Goal: Information Seeking & Learning: Learn about a topic

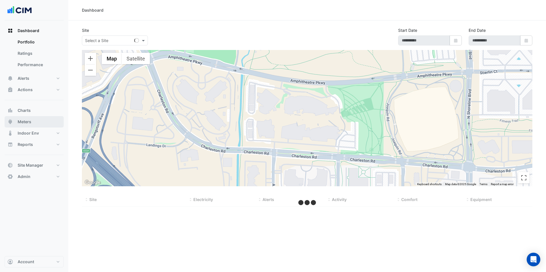
click at [27, 123] on span "Meters" at bounding box center [25, 122] width 14 height 6
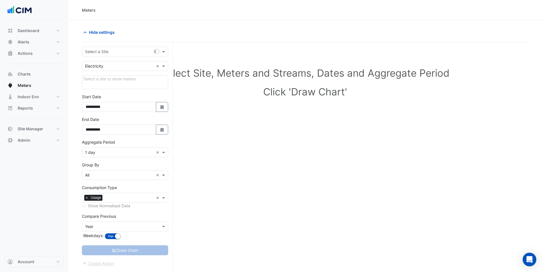
click at [111, 53] on input "text" at bounding box center [119, 52] width 69 height 6
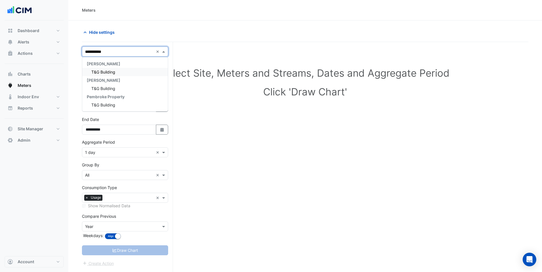
type input "**********"
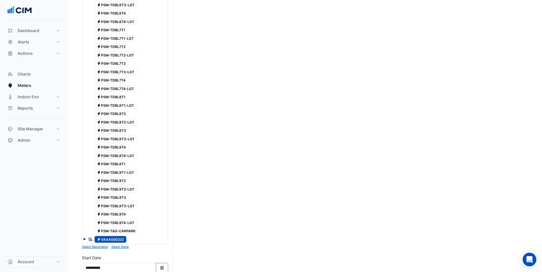
scroll to position [1356, 0]
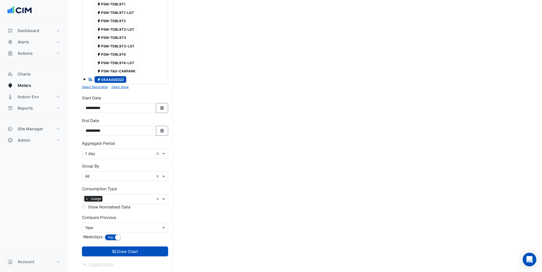
click at [116, 86] on small "Select None" at bounding box center [119, 87] width 17 height 4
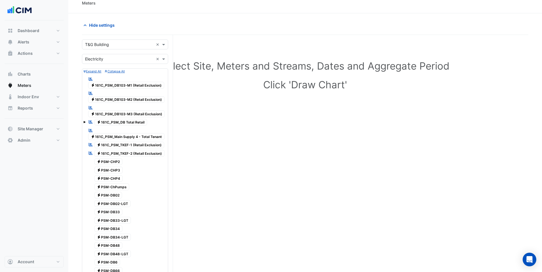
scroll to position [5, 0]
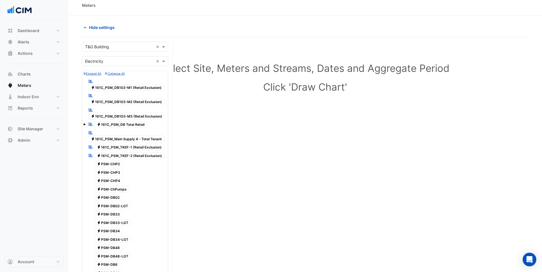
click at [120, 88] on span "Electricity 161C_PSM_DB103-M1 (Retail Exclusion)" at bounding box center [126, 87] width 76 height 7
click at [112, 101] on span "Electricity 161C_PSM_DB103-M2 (Retail Exclusion)" at bounding box center [126, 102] width 76 height 7
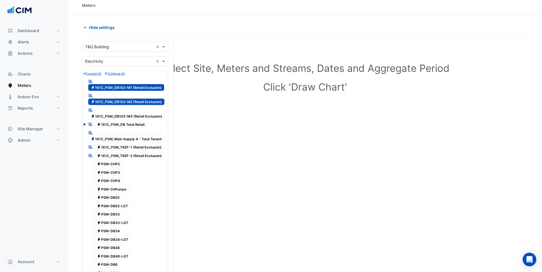
click at [112, 115] on span "Electricity 161C_PSM_DB103-M3 (Retail Exclusion)" at bounding box center [126, 116] width 77 height 7
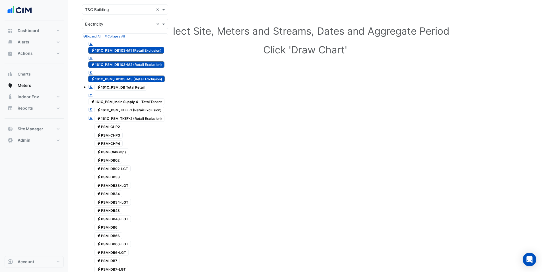
scroll to position [42, 0]
click at [119, 110] on span "Electricity 161C_PSM_TKEF-1 (Retail Exclusion)" at bounding box center [129, 110] width 70 height 7
click at [118, 118] on span "Electricity 161C_PSM_TKEF-2 (Retail Exclusion)" at bounding box center [129, 118] width 70 height 7
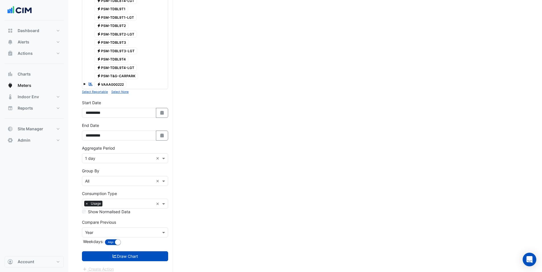
scroll to position [1356, 0]
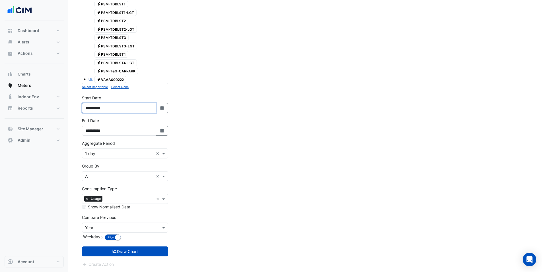
click at [100, 108] on input "**********" at bounding box center [119, 108] width 74 height 10
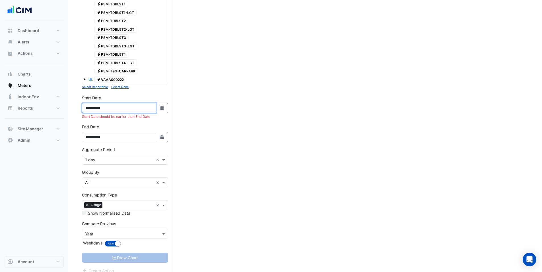
click at [94, 109] on input "**********" at bounding box center [119, 108] width 74 height 10
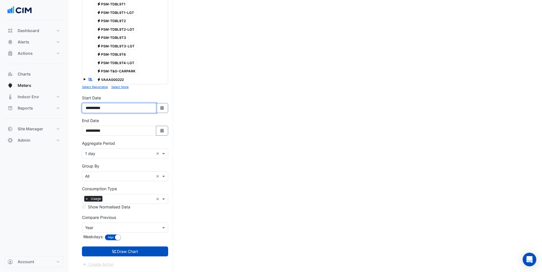
type input "**********"
click at [98, 155] on input "text" at bounding box center [119, 154] width 69 height 6
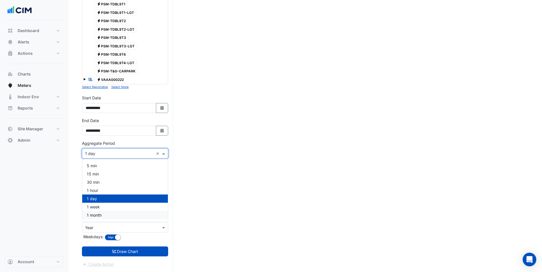
click at [98, 218] on span "1 month" at bounding box center [94, 215] width 15 height 5
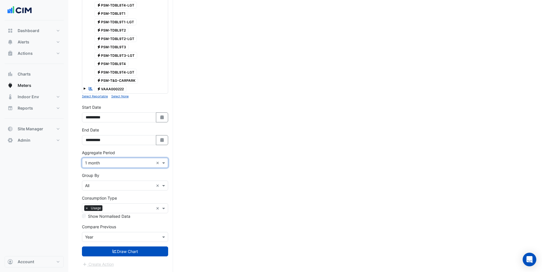
click at [96, 235] on input "text" at bounding box center [119, 238] width 69 height 6
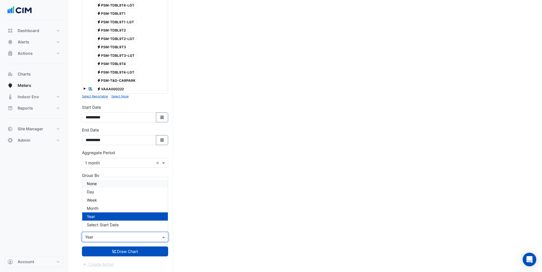
click at [96, 185] on span "None" at bounding box center [92, 183] width 10 height 5
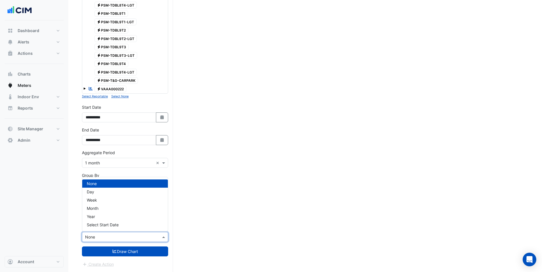
click at [100, 236] on input "text" at bounding box center [119, 238] width 69 height 6
click at [95, 206] on span "Month" at bounding box center [93, 208] width 12 height 5
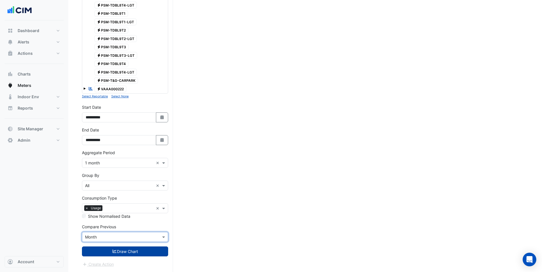
click at [100, 250] on button "Draw Chart" at bounding box center [125, 252] width 86 height 10
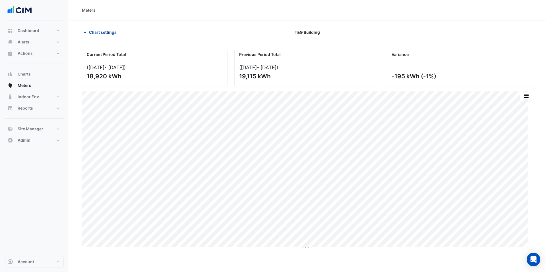
click at [98, 34] on span "Chart settings" at bounding box center [103, 32] width 28 height 6
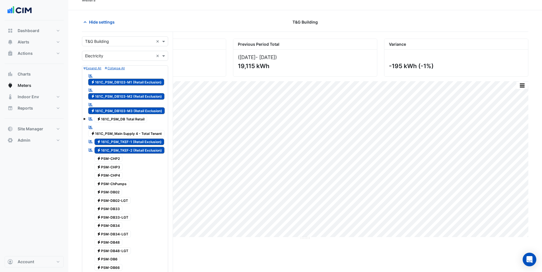
scroll to position [9, 0]
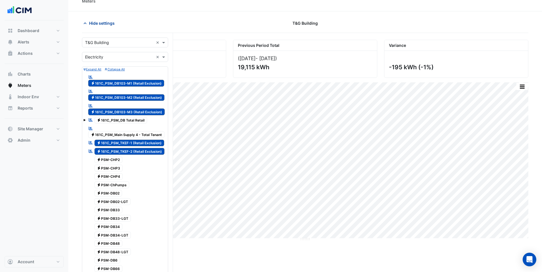
click at [99, 22] on span "Hide settings" at bounding box center [102, 23] width 26 height 6
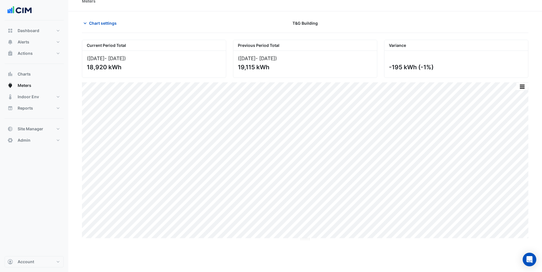
scroll to position [0, 0]
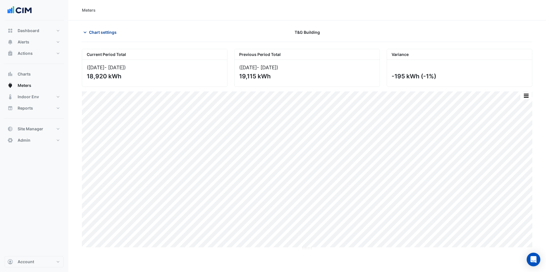
click at [103, 33] on span "Chart settings" at bounding box center [103, 32] width 28 height 6
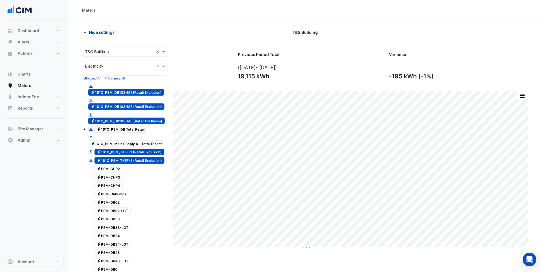
click at [93, 30] on span "Hide settings" at bounding box center [102, 32] width 26 height 6
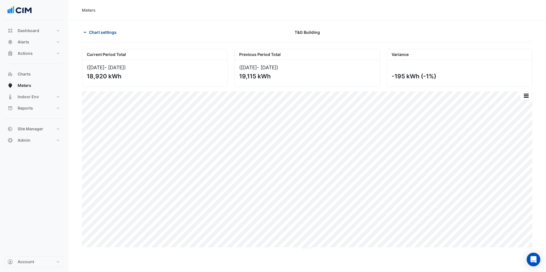
click at [95, 30] on span "Chart settings" at bounding box center [103, 32] width 28 height 6
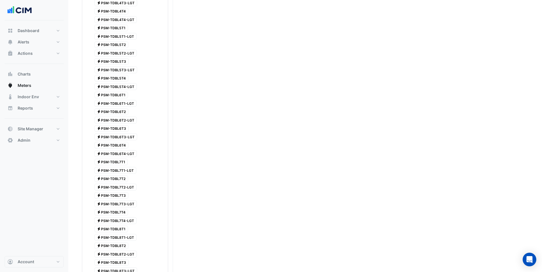
scroll to position [1347, 0]
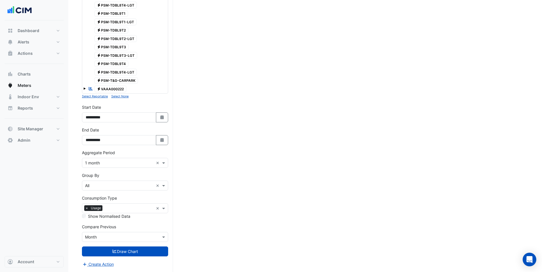
click at [102, 184] on input "text" at bounding box center [119, 186] width 69 height 6
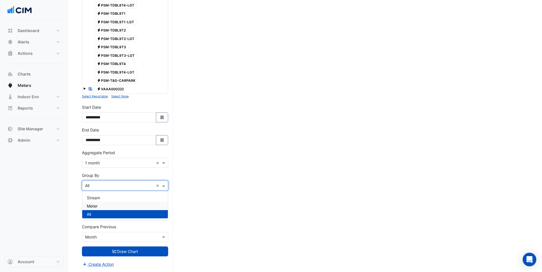
click at [111, 207] on div "Meter" at bounding box center [125, 206] width 86 height 8
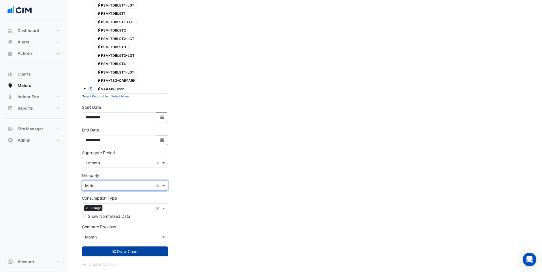
click at [113, 251] on icon "submit" at bounding box center [115, 251] width 4 height 3
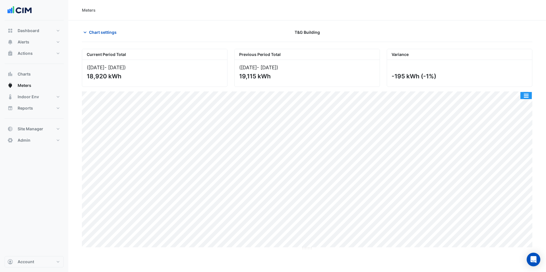
click at [529, 93] on button "button" at bounding box center [525, 95] width 11 height 7
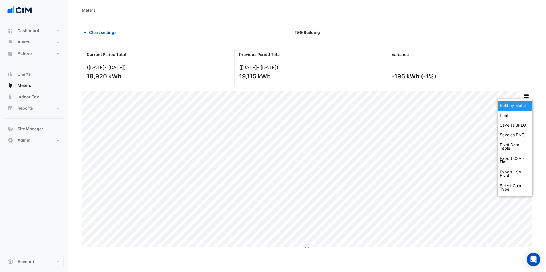
click at [519, 103] on div "Split by Meter" at bounding box center [515, 106] width 34 height 10
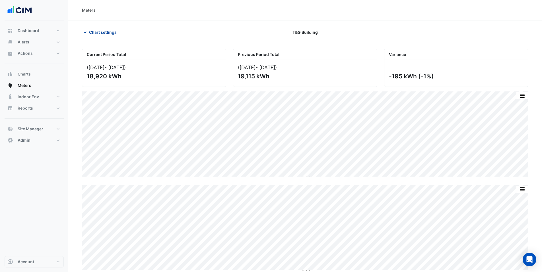
click at [92, 31] on span "Chart settings" at bounding box center [103, 32] width 28 height 6
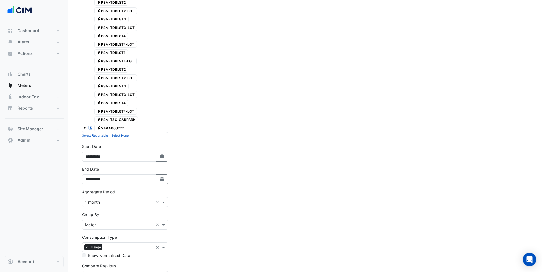
scroll to position [1347, 0]
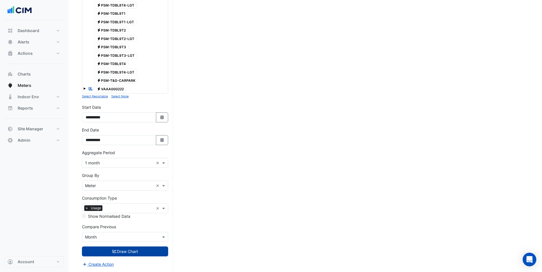
click at [96, 236] on input "text" at bounding box center [119, 238] width 69 height 6
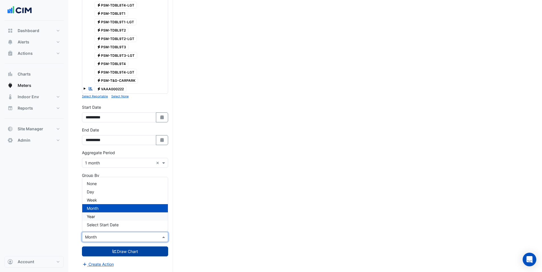
click at [92, 214] on span "Year" at bounding box center [91, 216] width 8 height 5
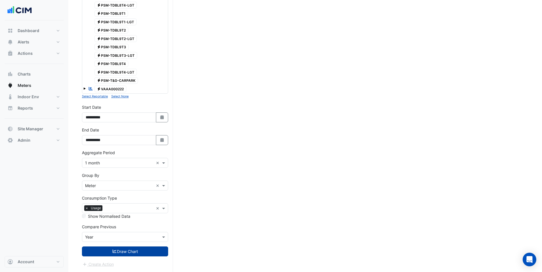
click at [105, 250] on button "Draw Chart" at bounding box center [125, 252] width 86 height 10
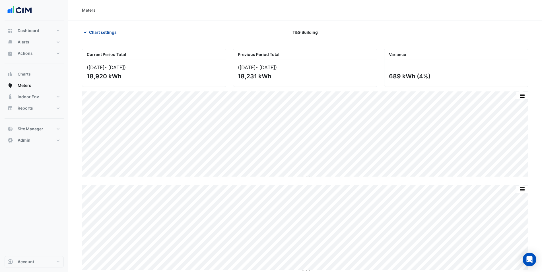
click at [100, 31] on span "Chart settings" at bounding box center [103, 32] width 28 height 6
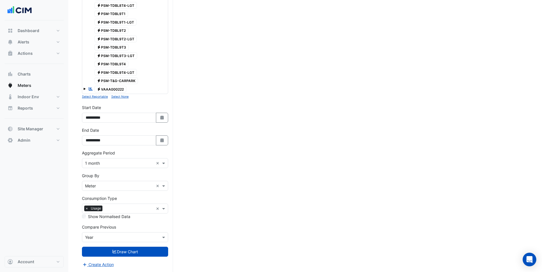
scroll to position [1347, 0]
click at [94, 166] on div "Aggregate Period × 1 month ×" at bounding box center [125, 163] width 86 height 10
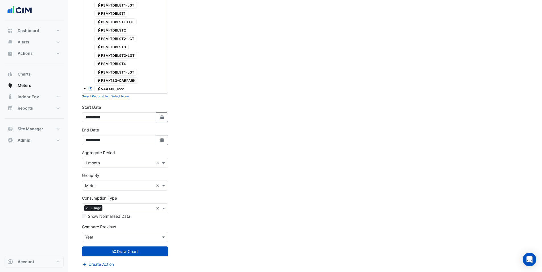
click at [103, 187] on input "text" at bounding box center [119, 186] width 69 height 6
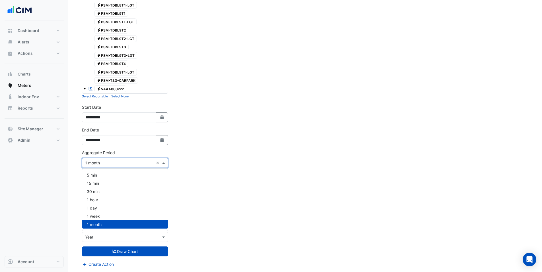
click at [108, 166] on div "Aggregate Period × 1 month" at bounding box center [117, 163] width 71 height 6
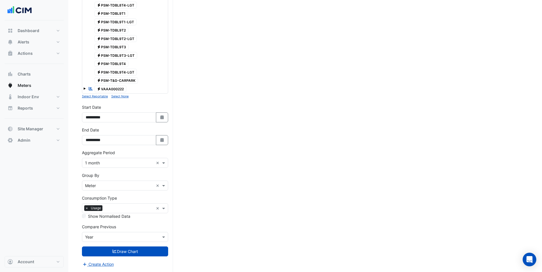
click at [94, 234] on div "Compare Previous × Year" at bounding box center [125, 237] width 86 height 10
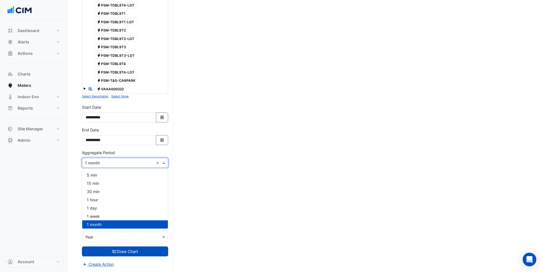
click at [96, 162] on input "text" at bounding box center [119, 163] width 69 height 6
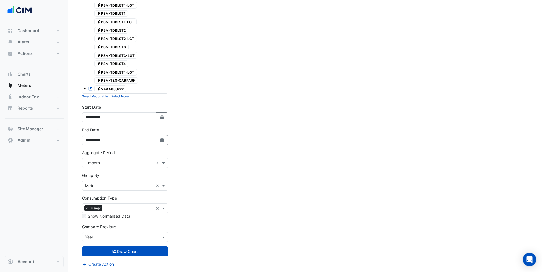
click at [94, 237] on input "text" at bounding box center [119, 238] width 69 height 6
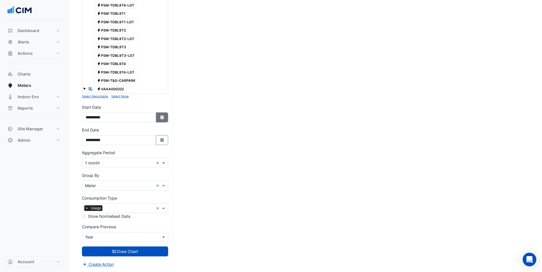
click at [163, 119] on icon "Select Date" at bounding box center [162, 117] width 5 height 4
select select "*"
select select "****"
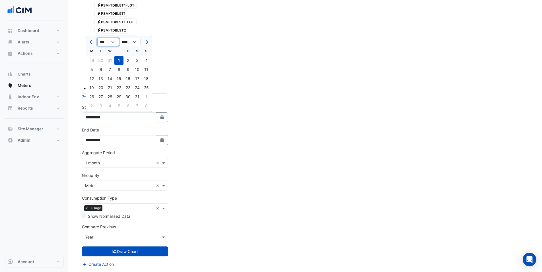
click at [108, 42] on select "*** *** *** *** *** *** *** *** *** *** *** ***" at bounding box center [108, 42] width 22 height 9
select select "*"
click at [131, 40] on select "**** **** **** **** **** **** **** **** **** **** **** ****" at bounding box center [130, 42] width 22 height 9
select select "****"
click at [101, 61] on div "1" at bounding box center [100, 60] width 9 height 9
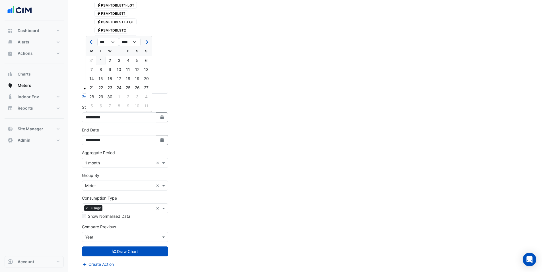
type input "**********"
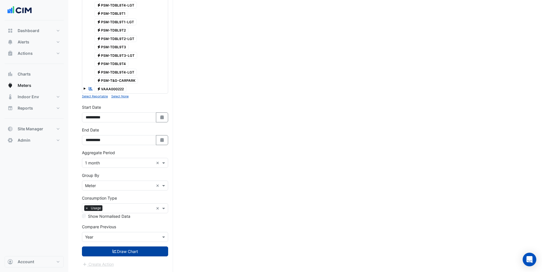
click at [130, 251] on button "Draw Chart" at bounding box center [125, 252] width 86 height 10
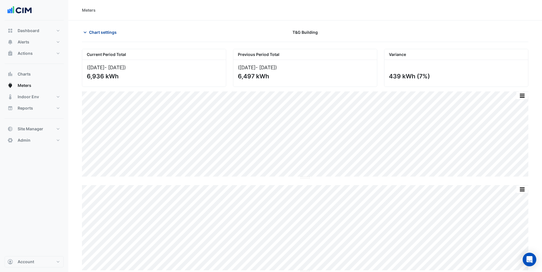
click at [96, 32] on span "Chart settings" at bounding box center [103, 32] width 28 height 6
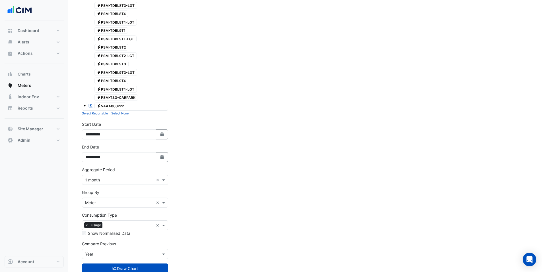
scroll to position [1347, 0]
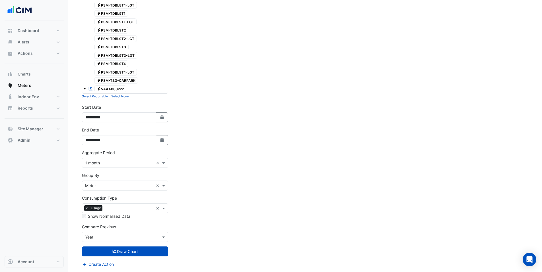
click at [96, 162] on input "text" at bounding box center [119, 163] width 69 height 6
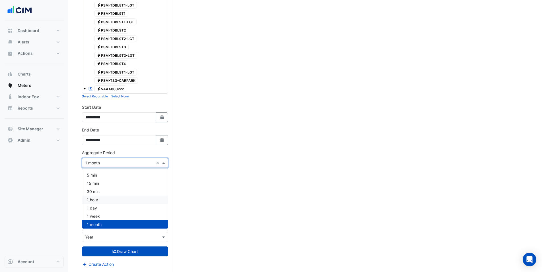
click at [96, 201] on span "1 hour" at bounding box center [92, 200] width 11 height 5
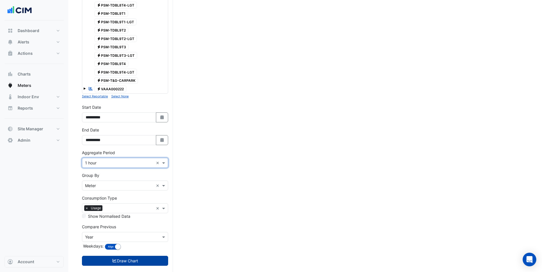
click at [102, 258] on button "Draw Chart" at bounding box center [125, 261] width 86 height 10
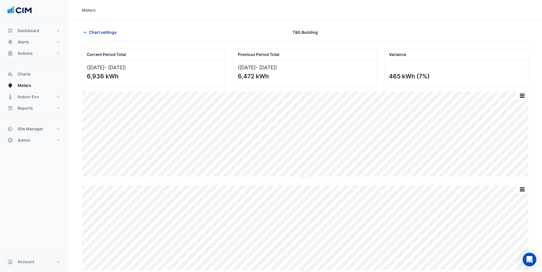
click at [91, 33] on span "Chart settings" at bounding box center [103, 32] width 28 height 6
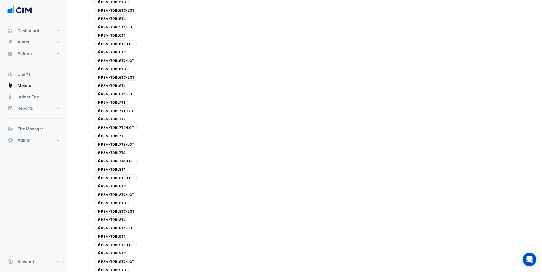
scroll to position [1356, 0]
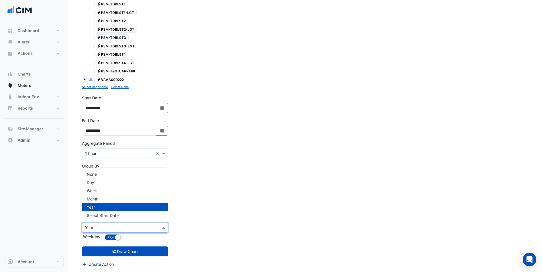
click at [108, 229] on input "text" at bounding box center [119, 228] width 69 height 6
click at [101, 176] on div "None" at bounding box center [125, 174] width 86 height 8
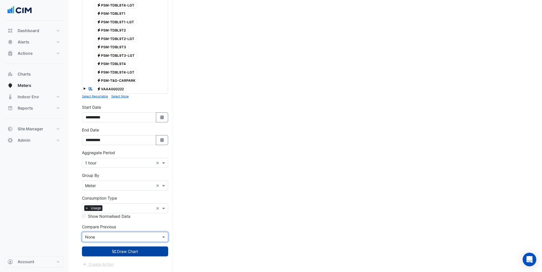
click at [107, 250] on button "Draw Chart" at bounding box center [125, 252] width 86 height 10
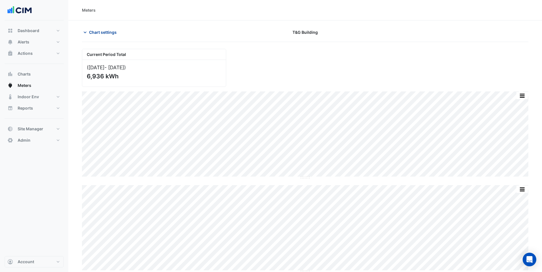
click at [93, 30] on span "Chart settings" at bounding box center [103, 32] width 28 height 6
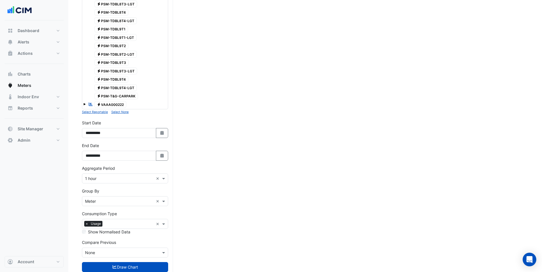
scroll to position [1347, 0]
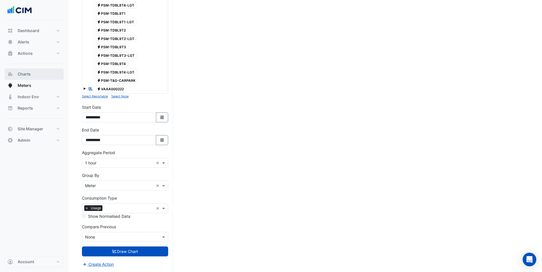
click at [27, 73] on span "Charts" at bounding box center [24, 74] width 13 height 6
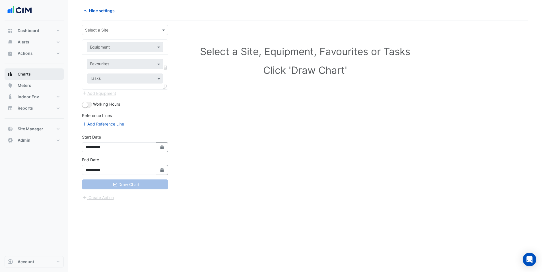
scroll to position [22, 0]
click at [113, 27] on input "text" at bounding box center [119, 30] width 69 height 6
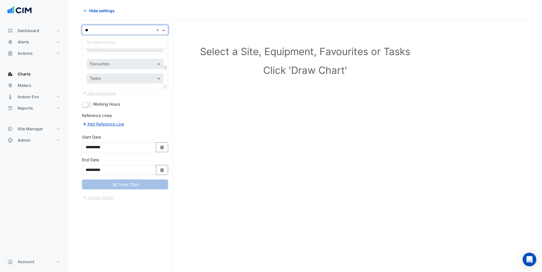
type input "*"
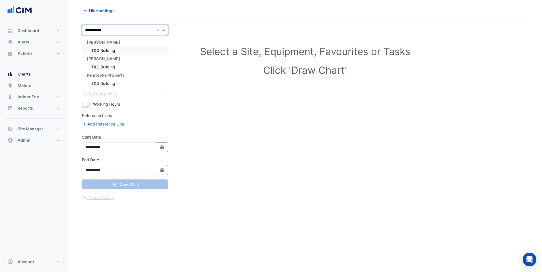
type input "**********"
click at [112, 50] on span "T&G Building" at bounding box center [103, 50] width 24 height 5
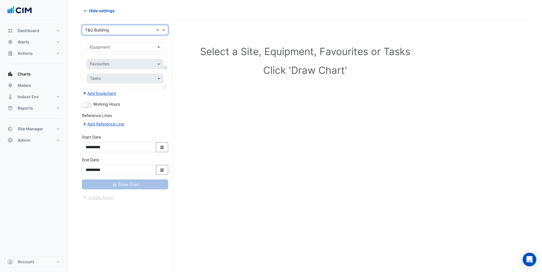
click at [113, 49] on input "text" at bounding box center [119, 47] width 59 height 6
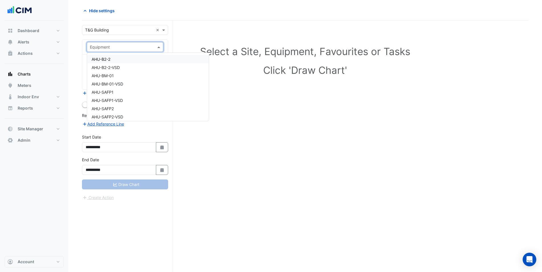
click at [109, 58] on span "AHU-B2-2" at bounding box center [101, 59] width 19 height 5
click at [106, 63] on input "text" at bounding box center [118, 65] width 57 height 6
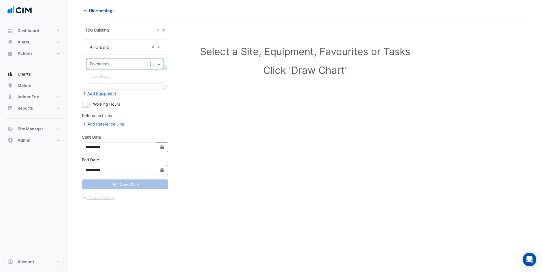
click at [107, 47] on input "text" at bounding box center [119, 47] width 59 height 6
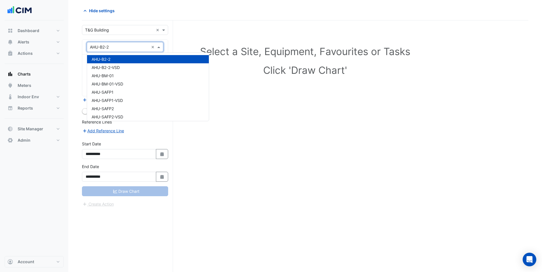
type input "*"
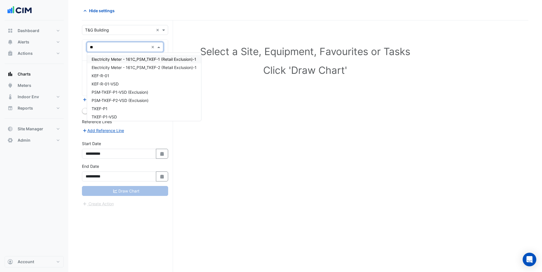
type input "***"
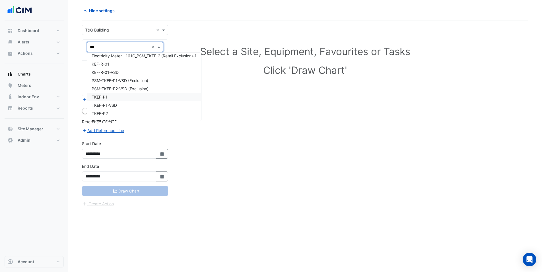
scroll to position [16, 0]
click at [102, 102] on span "TKEF-P1-VSD" at bounding box center [104, 101] width 25 height 5
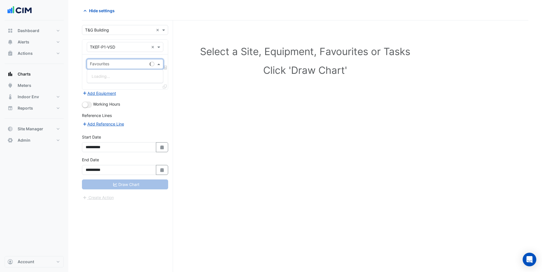
click at [107, 59] on div "Favourites" at bounding box center [125, 64] width 77 height 10
click at [104, 65] on input "text" at bounding box center [118, 65] width 57 height 6
click at [122, 48] on input "text" at bounding box center [119, 47] width 59 height 6
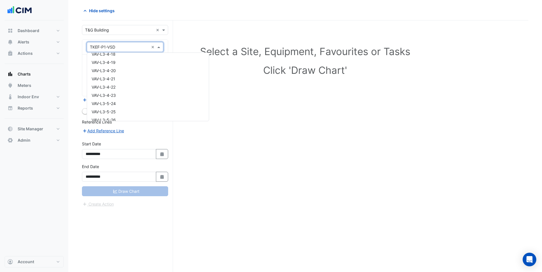
scroll to position [5276, 0]
click at [118, 48] on input "text" at bounding box center [119, 47] width 59 height 6
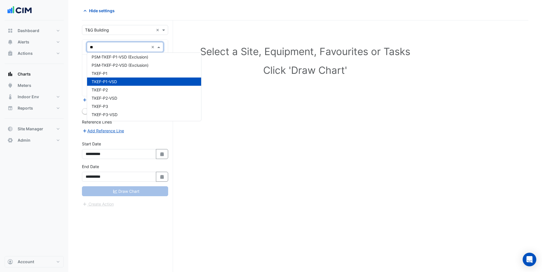
scroll to position [35, 0]
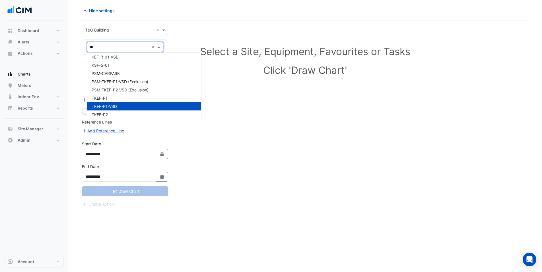
type input "***"
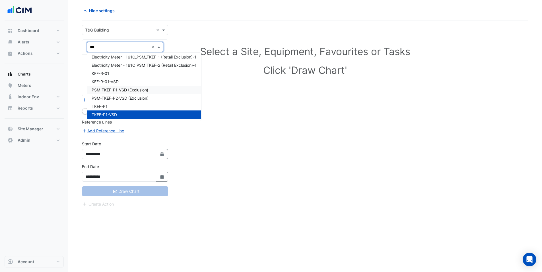
scroll to position [4, 0]
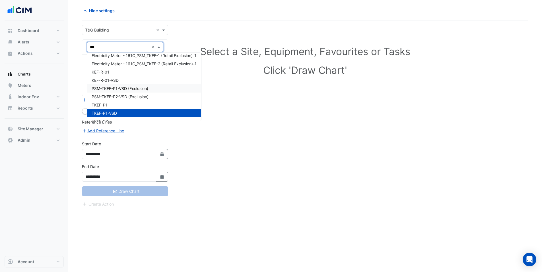
click at [109, 90] on span "PSM-TKEF-P1-VSD (Exclusion)" at bounding box center [120, 88] width 57 height 5
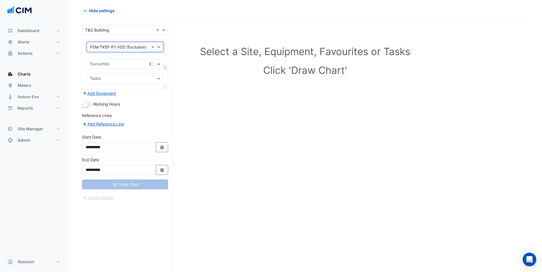
click at [100, 63] on input "text" at bounding box center [118, 65] width 57 height 6
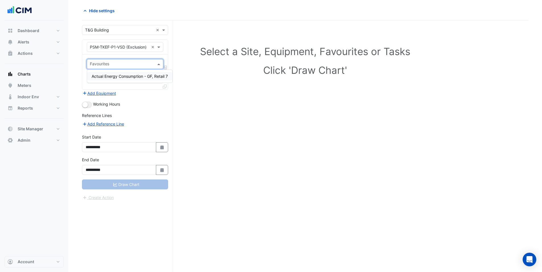
click at [102, 77] on span "Actual Energy Consumption - GF, Retail 7" at bounding box center [130, 76] width 76 height 5
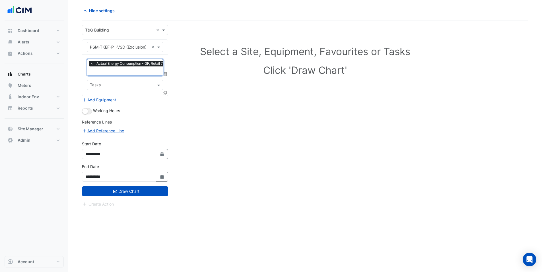
click at [164, 94] on icon at bounding box center [165, 93] width 4 height 4
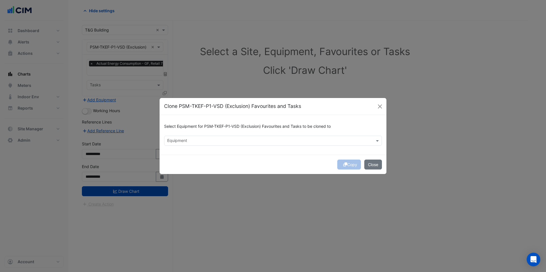
click at [199, 140] on input "text" at bounding box center [269, 142] width 205 height 6
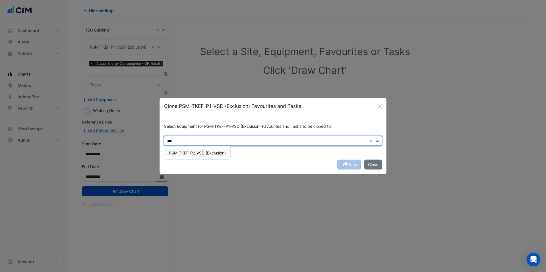
click at [202, 151] on span "PSM-TKEF-P2-VSD (Exclusion)" at bounding box center [197, 153] width 57 height 5
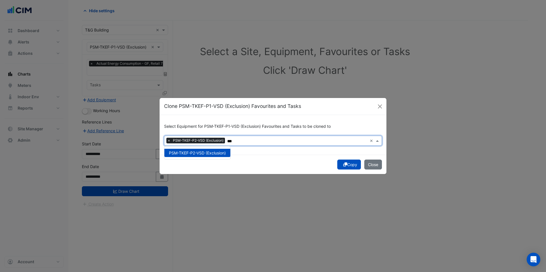
type input "***"
click at [349, 165] on button "Copy" at bounding box center [349, 165] width 24 height 10
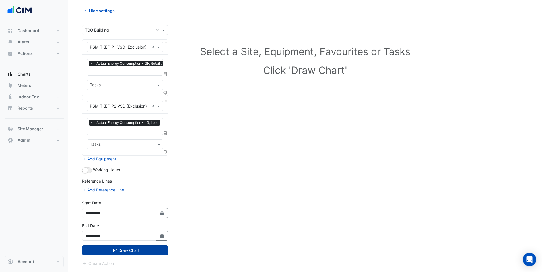
click at [133, 249] on button "Draw Chart" at bounding box center [125, 251] width 86 height 10
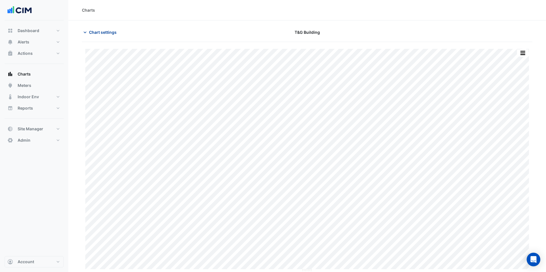
click at [104, 31] on span "Chart settings" at bounding box center [103, 32] width 28 height 6
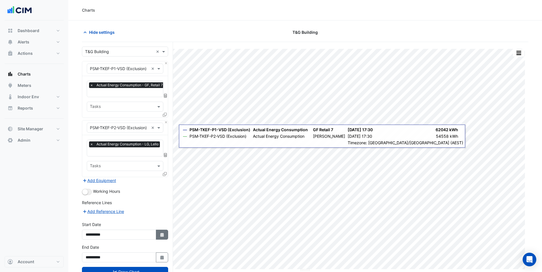
click at [159, 231] on button "Select Date" at bounding box center [162, 235] width 13 height 10
select select "*"
select select "****"
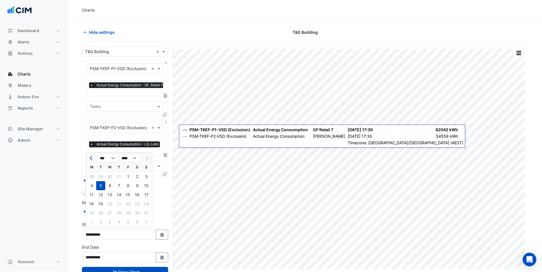
click at [92, 159] on span "Previous month" at bounding box center [92, 158] width 4 height 4
select select "*"
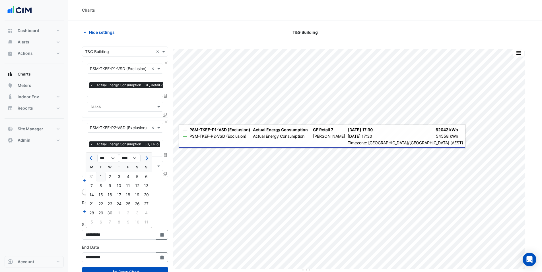
click at [102, 175] on div "1" at bounding box center [100, 176] width 9 height 9
type input "**********"
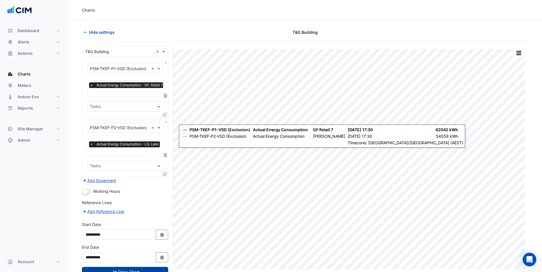
click at [119, 271] on button "Draw Chart" at bounding box center [125, 272] width 86 height 10
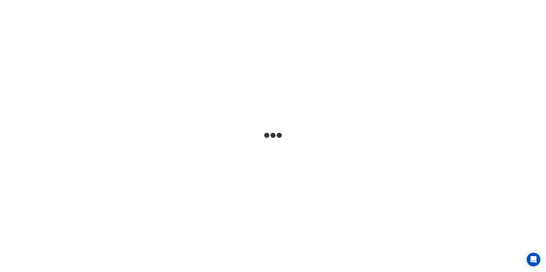
select select "***"
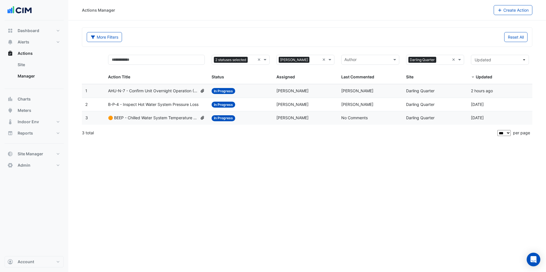
click at [252, 156] on div "Actions Manager Create Action More Filters Reset All Status 2 statuses selected…" at bounding box center [307, 136] width 478 height 272
click at [33, 113] on button "Meters" at bounding box center [34, 110] width 59 height 11
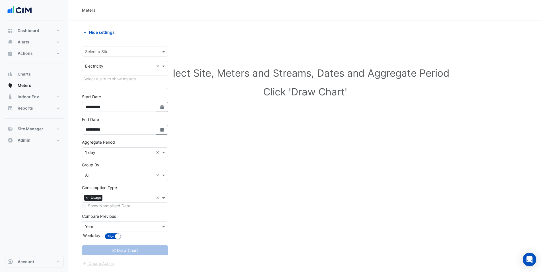
click at [108, 52] on input "text" at bounding box center [119, 52] width 69 height 6
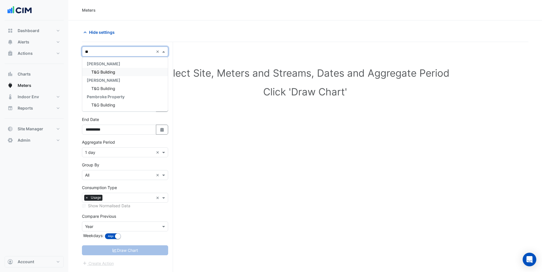
type input "***"
click at [113, 75] on div "T&G Building" at bounding box center [125, 72] width 86 height 8
